Goal: Information Seeking & Learning: Learn about a topic

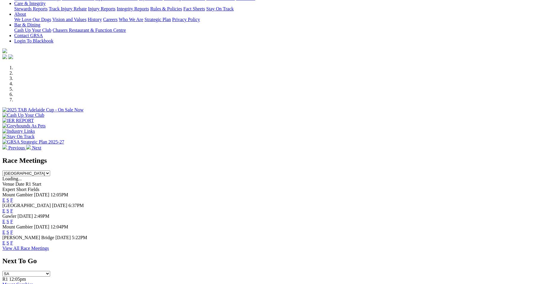
scroll to position [135, 0]
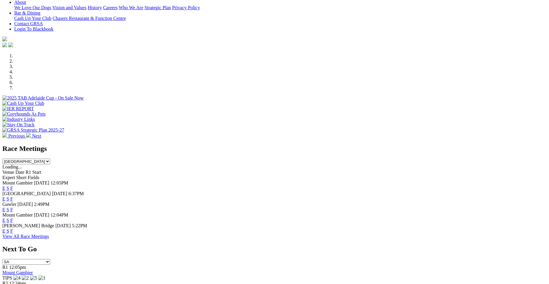
click at [5, 186] on link "E" at bounding box center [3, 188] width 3 height 5
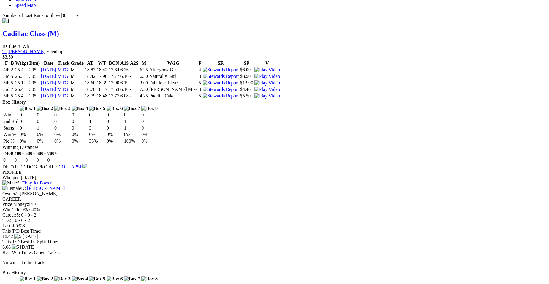
scroll to position [566, 0]
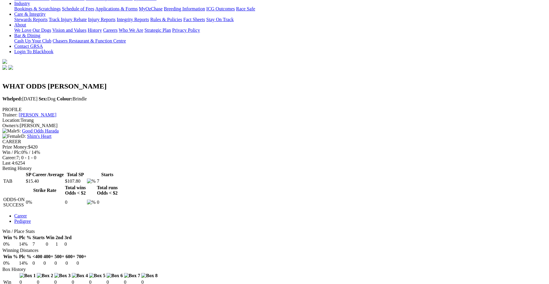
scroll to position [139, 0]
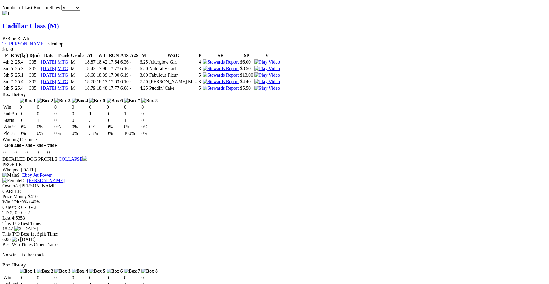
scroll to position [610, 0]
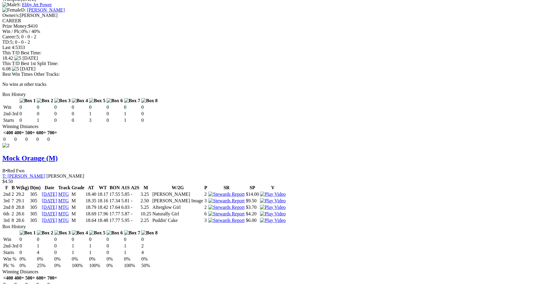
scroll to position [748, 0]
